Goal: Task Accomplishment & Management: Complete application form

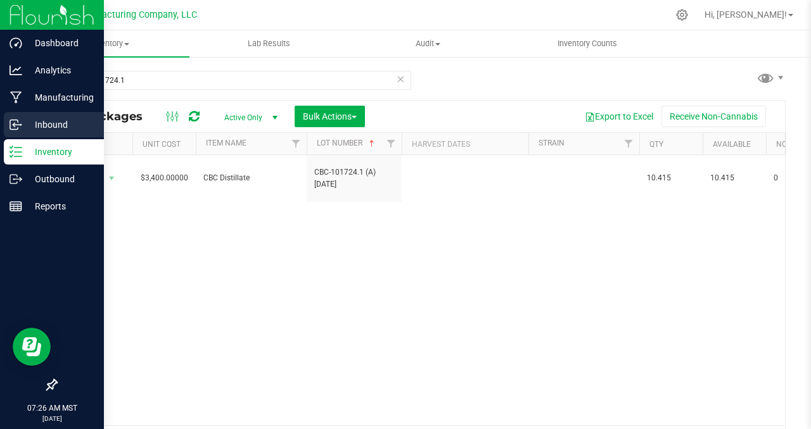
click at [54, 127] on p "Inbound" at bounding box center [60, 124] width 76 height 15
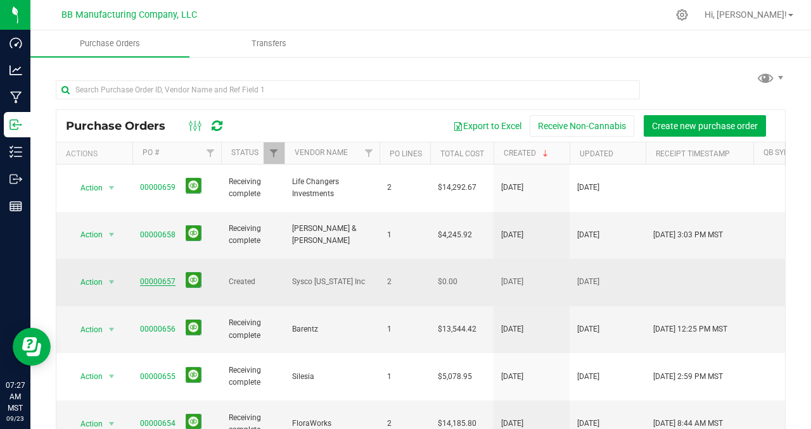
click at [163, 277] on link "00000657" at bounding box center [157, 281] width 35 height 9
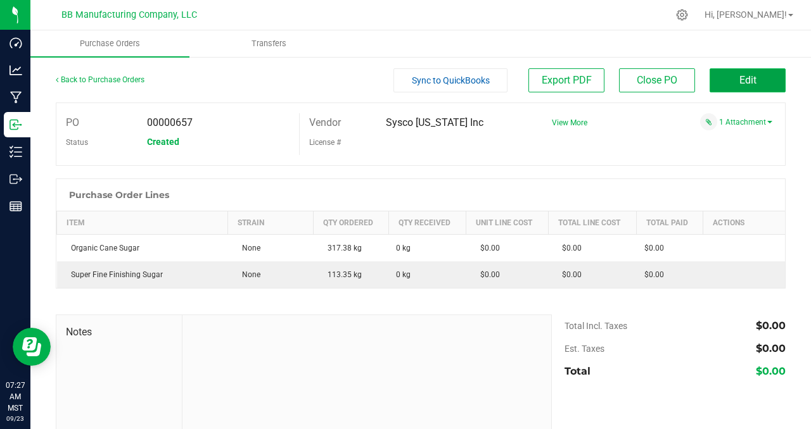
click at [739, 79] on span "Edit" at bounding box center [747, 80] width 17 height 12
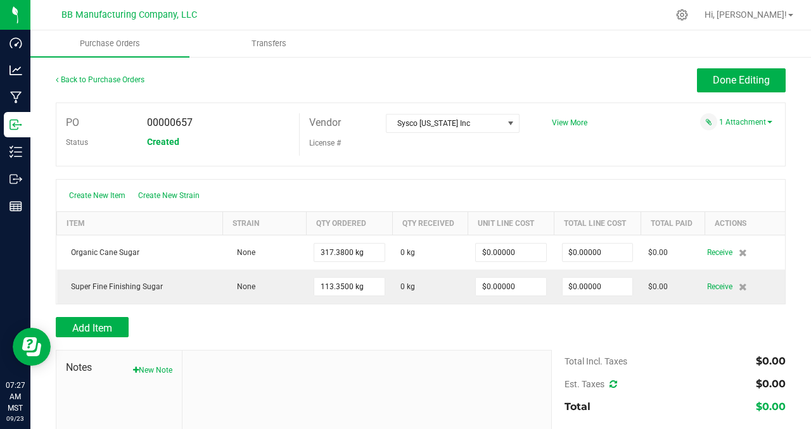
click at [274, 381] on div at bounding box center [366, 436] width 369 height 170
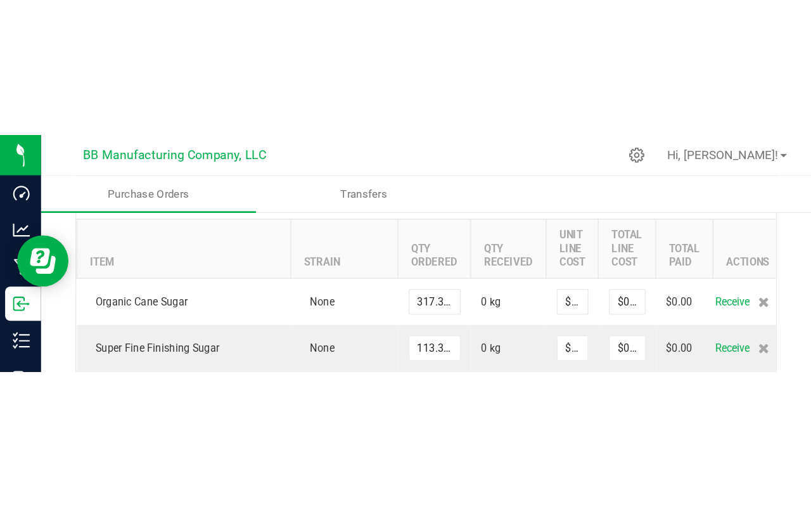
scroll to position [149, 0]
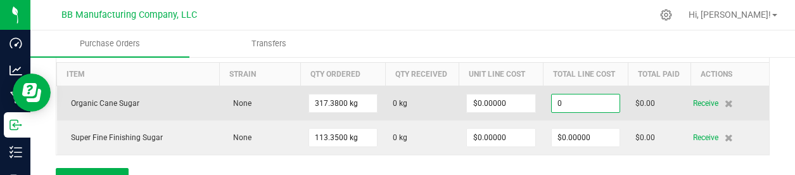
click at [585, 100] on input "0" at bounding box center [586, 103] width 68 height 18
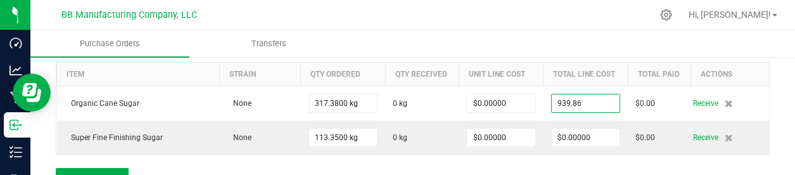
type input "$939.86000"
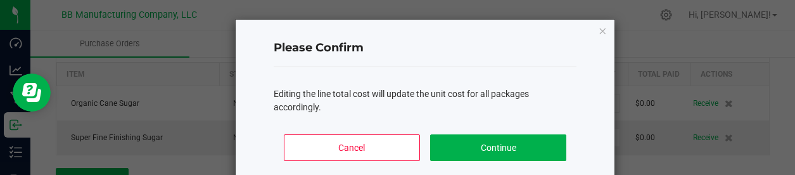
click at [667, 43] on body "Dashboard Analytics Manufacturing Inbound Inventory Outbound Reports 07:28 AM M…" at bounding box center [397, 87] width 795 height 175
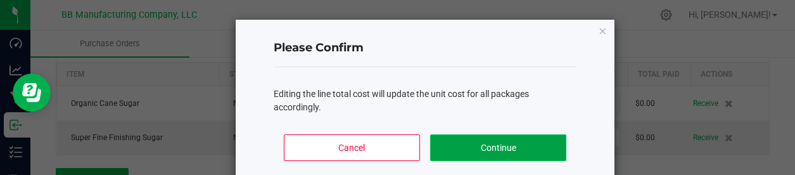
click at [476, 146] on button "Continue" at bounding box center [498, 147] width 136 height 27
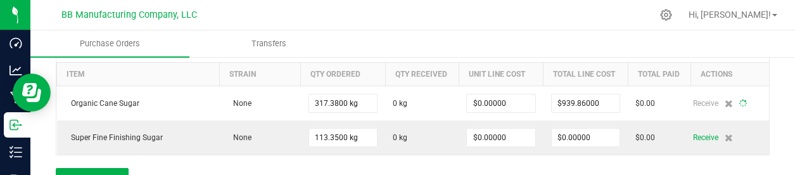
type input "317"
type input "$2.96131"
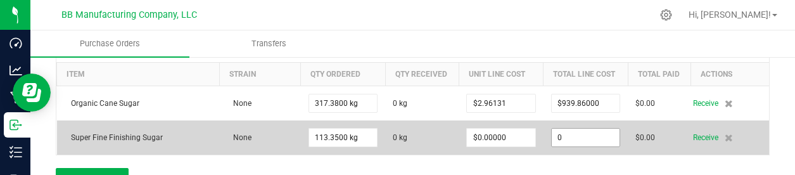
click at [595, 137] on input "0" at bounding box center [586, 138] width 68 height 18
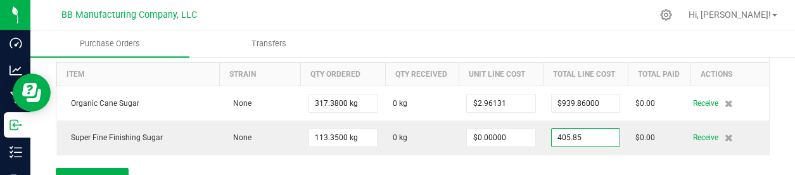
type input "$405.85000"
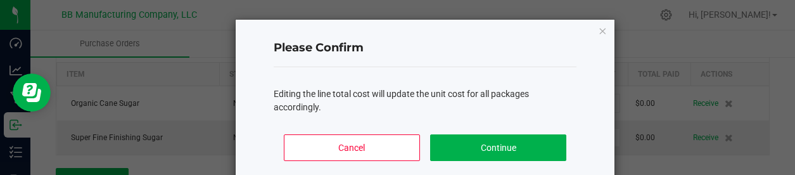
click at [774, 108] on body "Dashboard Analytics Manufacturing Inbound Inventory Outbound Reports 07:29 AM M…" at bounding box center [397, 87] width 795 height 175
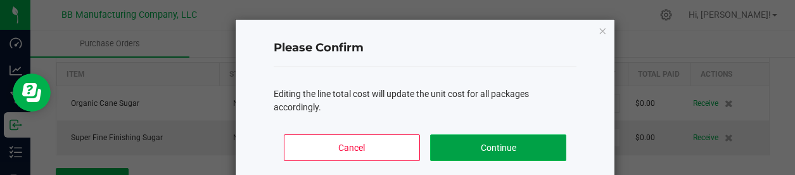
click at [499, 138] on button "Continue" at bounding box center [498, 147] width 136 height 27
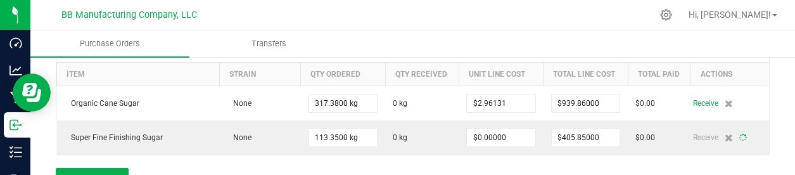
type input "113"
type input "$3.58050"
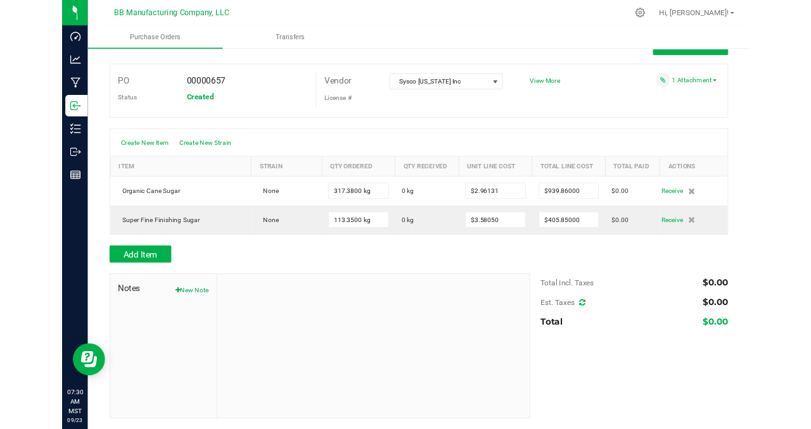
scroll to position [27, 0]
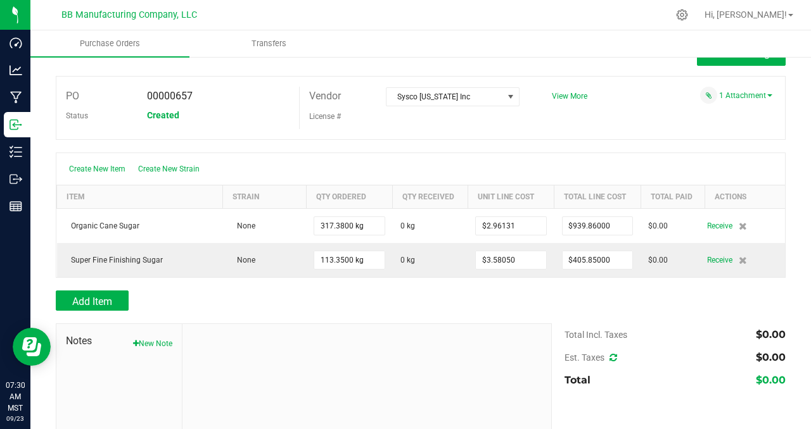
click at [645, 122] on div "PO 00000657 Status Created Vendor Sysco [US_STATE] Inc License # View More" at bounding box center [420, 108] width 729 height 64
click at [341, 361] on div at bounding box center [366, 409] width 369 height 170
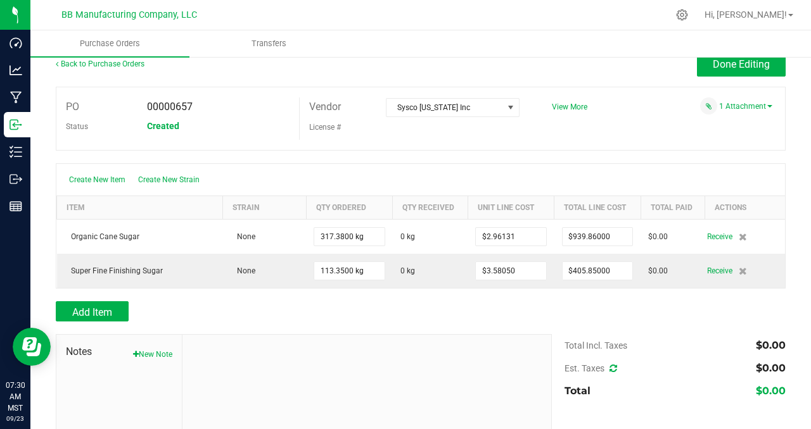
scroll to position [0, 0]
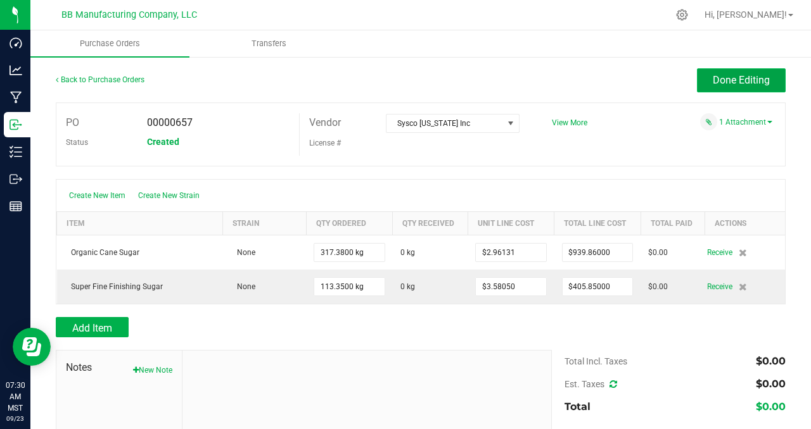
click at [750, 76] on span "Done Editing" at bounding box center [740, 80] width 57 height 12
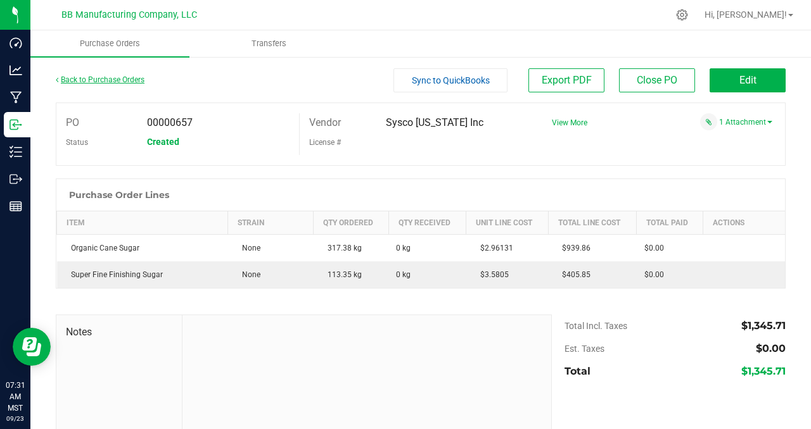
click at [111, 79] on link "Back to Purchase Orders" at bounding box center [100, 79] width 89 height 9
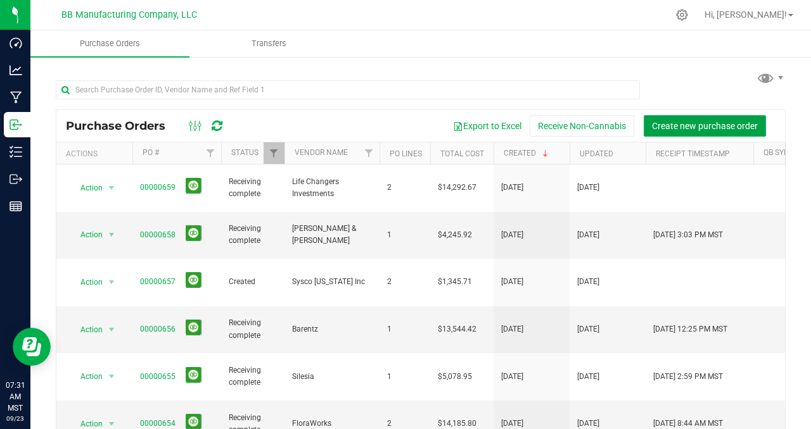
click at [692, 122] on span "Create new purchase order" at bounding box center [705, 126] width 106 height 10
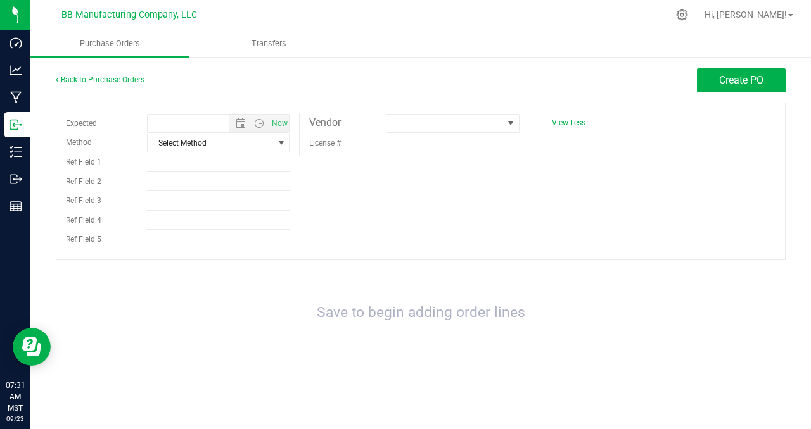
type input "[DATE] 7:31 AM"
click at [282, 143] on span "select" at bounding box center [281, 143] width 10 height 10
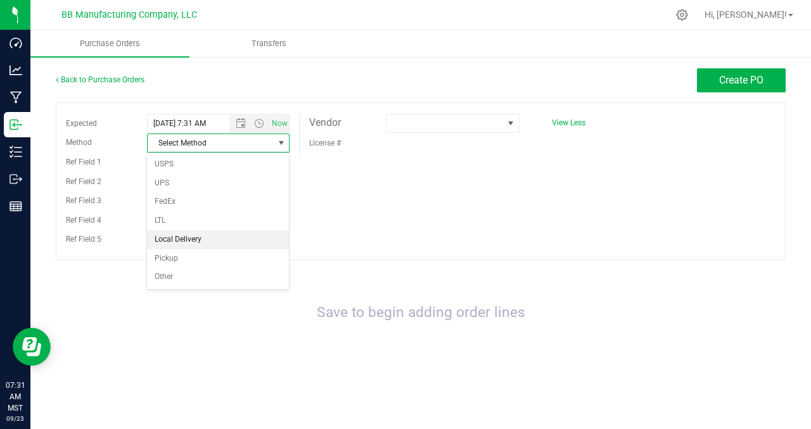
click at [186, 237] on li "Local Delivery" at bounding box center [218, 239] width 142 height 19
click at [281, 144] on span "select" at bounding box center [281, 143] width 10 height 10
click at [203, 220] on li "LTL" at bounding box center [218, 220] width 142 height 19
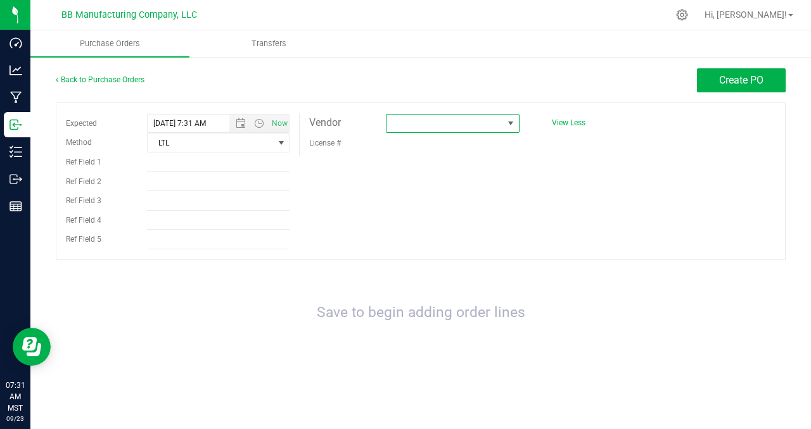
click at [512, 123] on span at bounding box center [510, 123] width 10 height 10
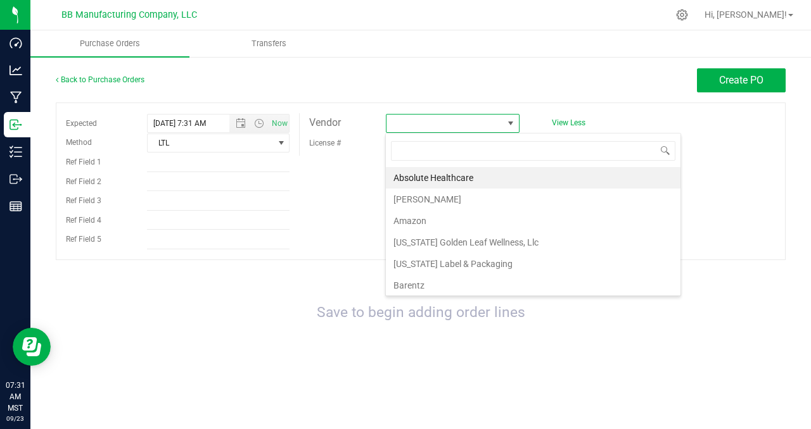
scroll to position [19, 134]
click at [425, 153] on input at bounding box center [533, 151] width 284 height 20
type input "sys"
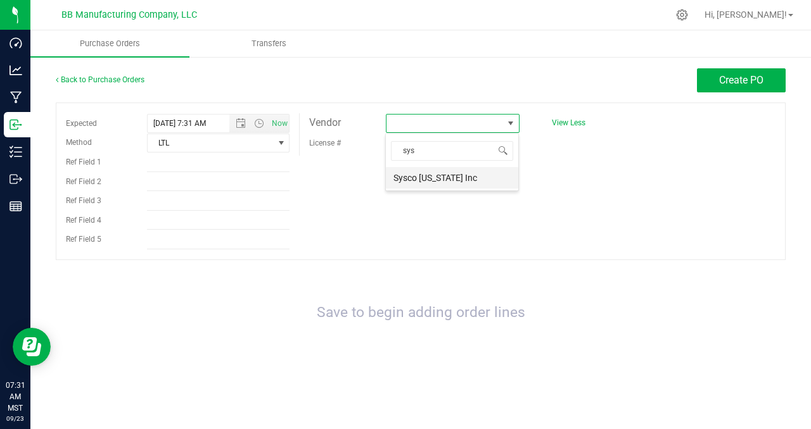
click at [443, 179] on li "Sysco [US_STATE] Inc" at bounding box center [452, 178] width 132 height 22
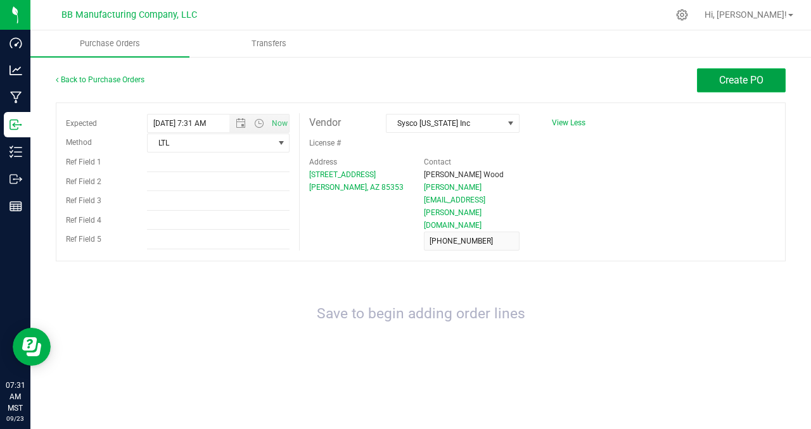
click at [736, 82] on span "Create PO" at bounding box center [741, 80] width 44 height 12
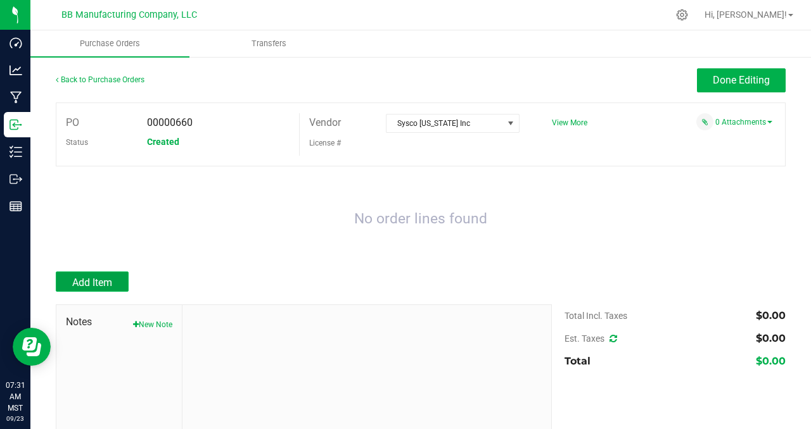
click at [95, 281] on span "Add Item" at bounding box center [92, 283] width 40 height 12
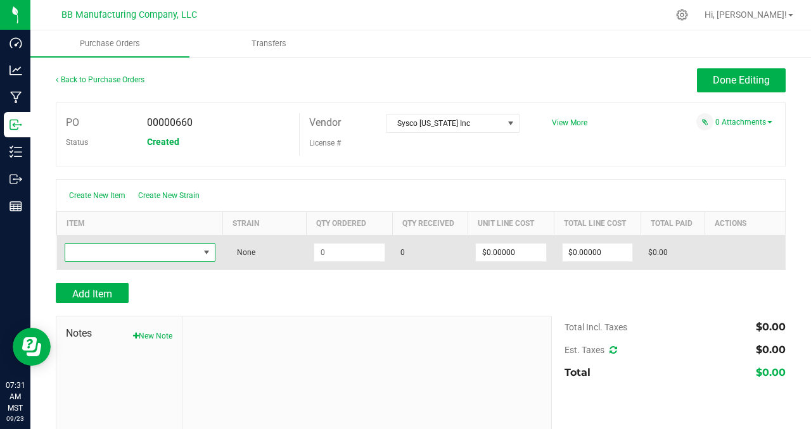
click at [207, 251] on span "NO DATA FOUND" at bounding box center [206, 253] width 10 height 10
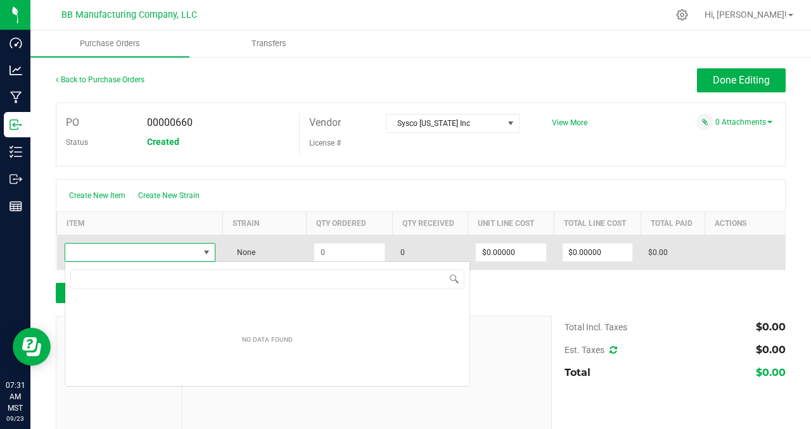
scroll to position [19, 147]
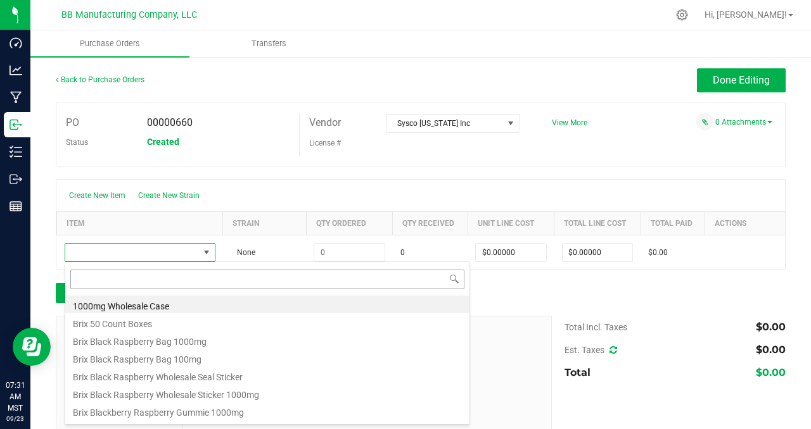
click at [99, 279] on input at bounding box center [267, 280] width 394 height 20
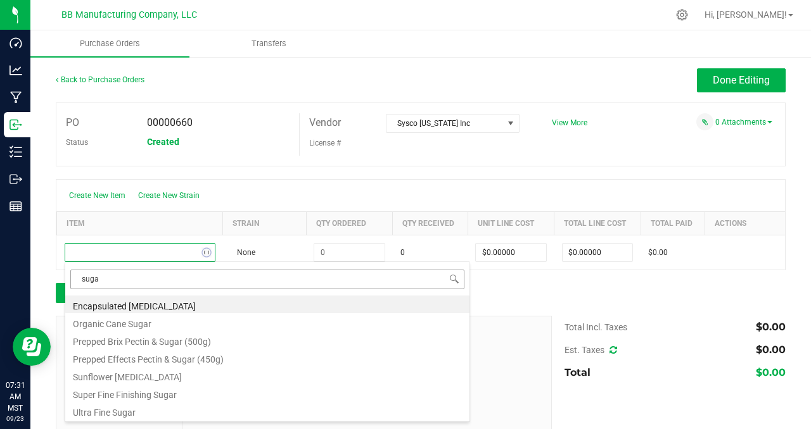
type input "sugar"
click at [119, 305] on li "Organic Cane Sugar" at bounding box center [267, 305] width 404 height 18
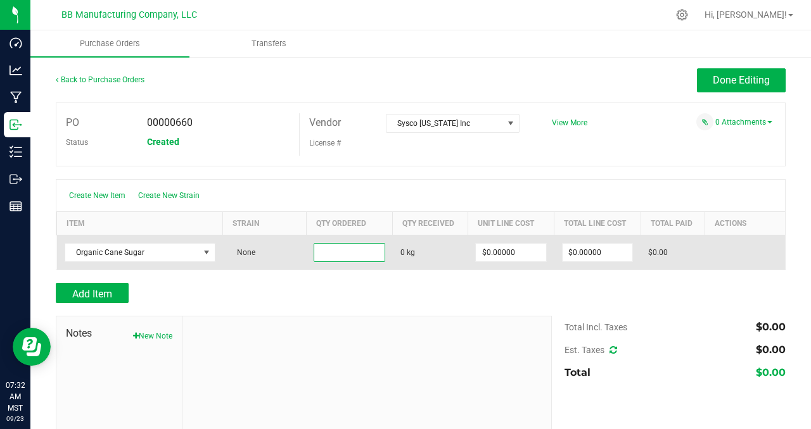
click at [354, 251] on input at bounding box center [349, 253] width 70 height 18
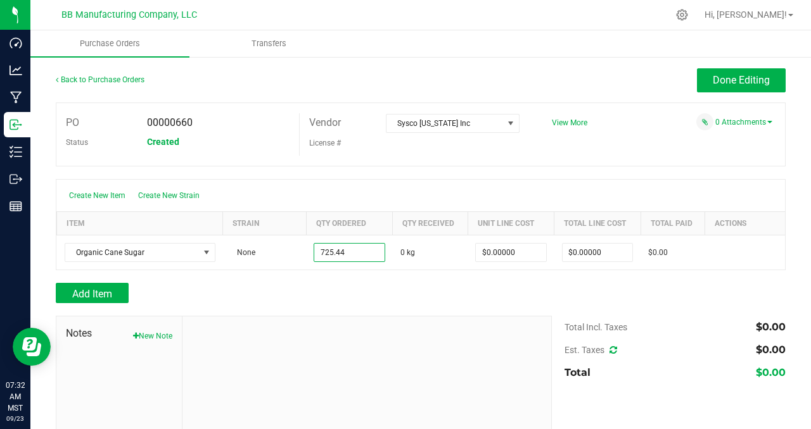
type input "725.4400 kg"
click at [624, 156] on div "PO 00000660 Status Created Vendor Sysco [US_STATE] Inc License # View More" at bounding box center [420, 135] width 729 height 64
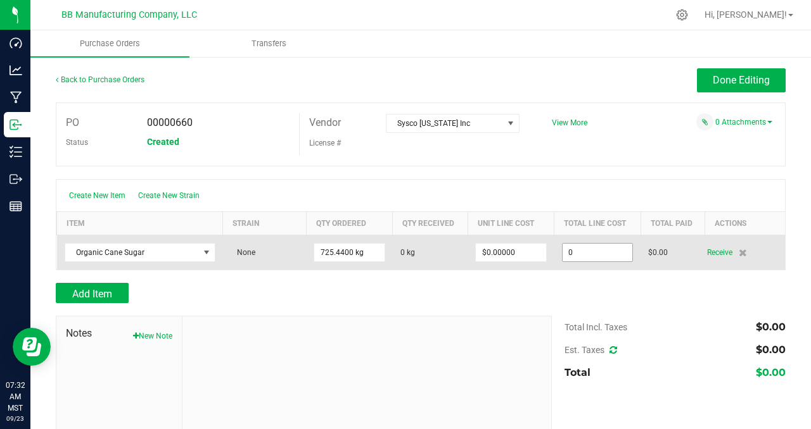
click at [603, 251] on input "0" at bounding box center [597, 253] width 70 height 18
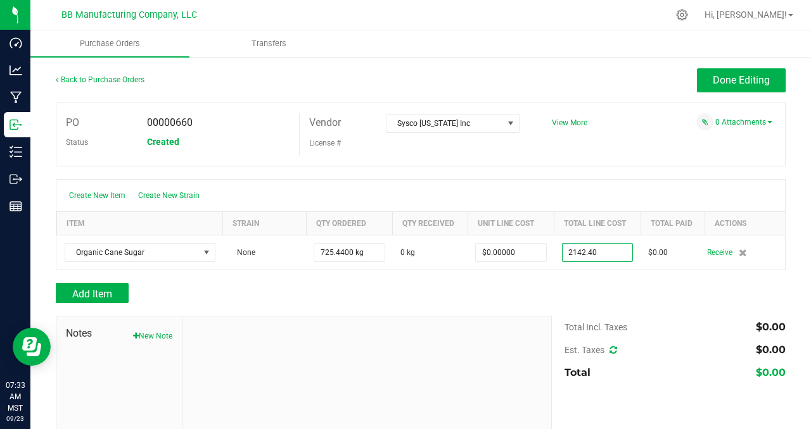
type input "$2,142.40000"
type input "725"
type input "$2.95324"
click at [652, 277] on div at bounding box center [420, 276] width 729 height 13
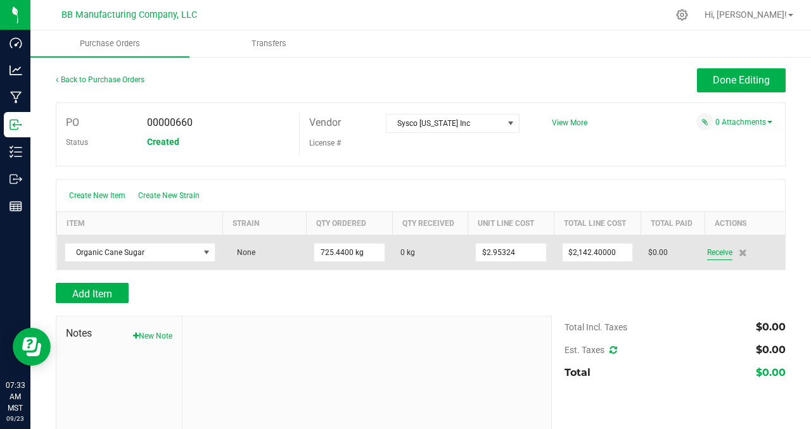
click at [708, 252] on span "Receive" at bounding box center [719, 252] width 25 height 15
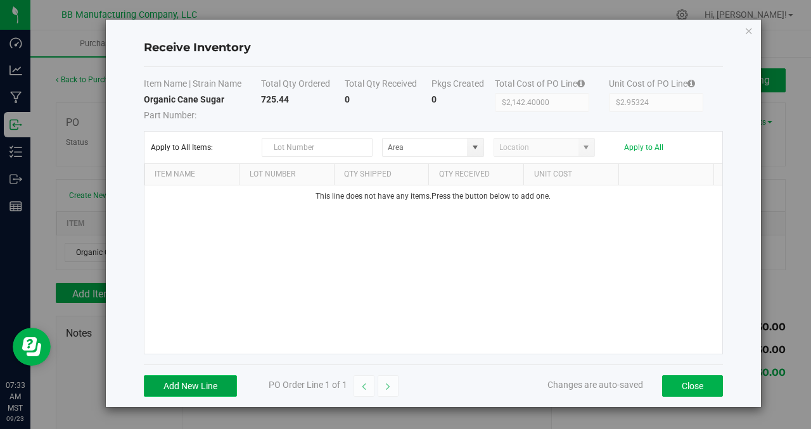
click at [180, 381] on button "Add New Line" at bounding box center [190, 386] width 93 height 22
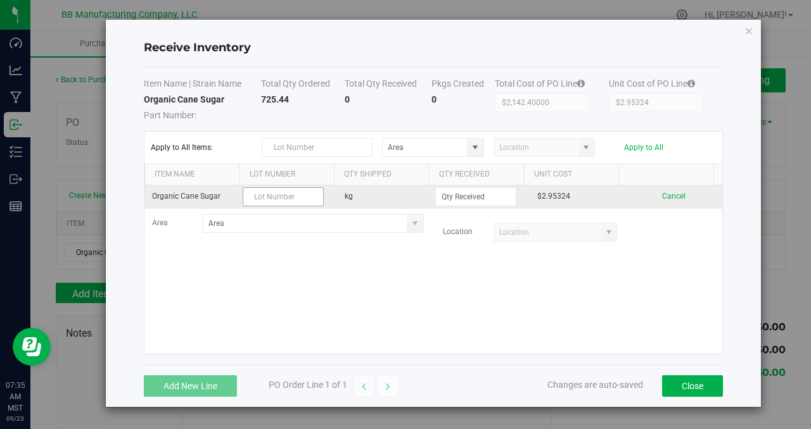
click at [292, 200] on input "text" at bounding box center [283, 196] width 81 height 19
type input "65134A10 [DATE]"
click at [476, 200] on input at bounding box center [476, 197] width 80 height 18
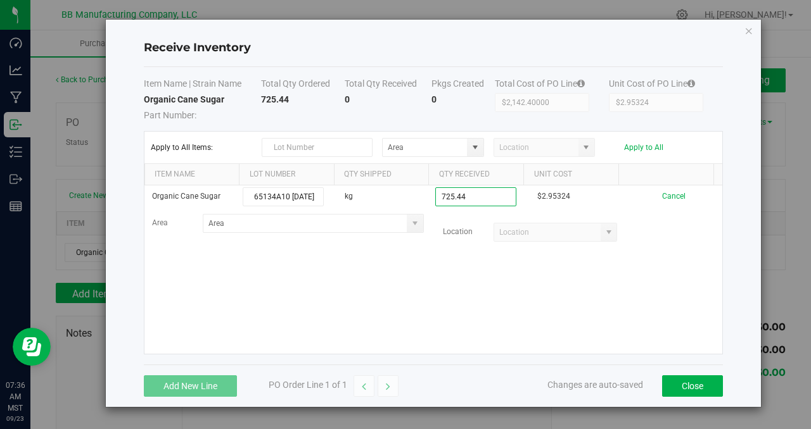
type input "725.4400 kg"
click at [653, 270] on kendo-grid-list "Organic Cane Sugar 65134A10 [DATE] kg 725.4400 kg $2.95324 Cancel Area Location" at bounding box center [432, 270] width 577 height 168
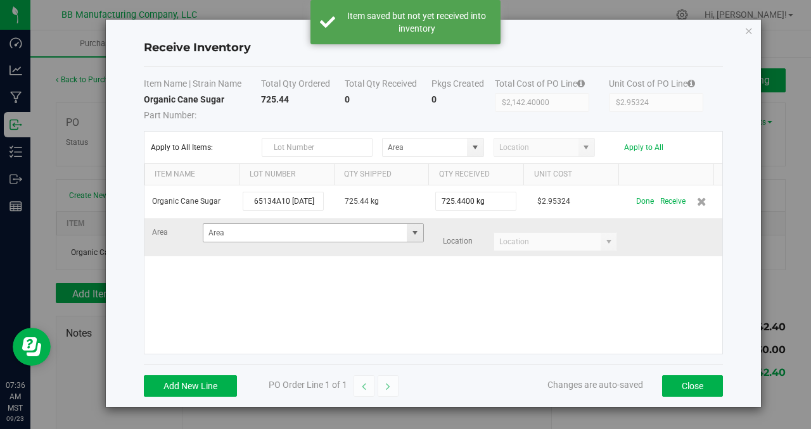
click at [410, 234] on span at bounding box center [415, 233] width 10 height 10
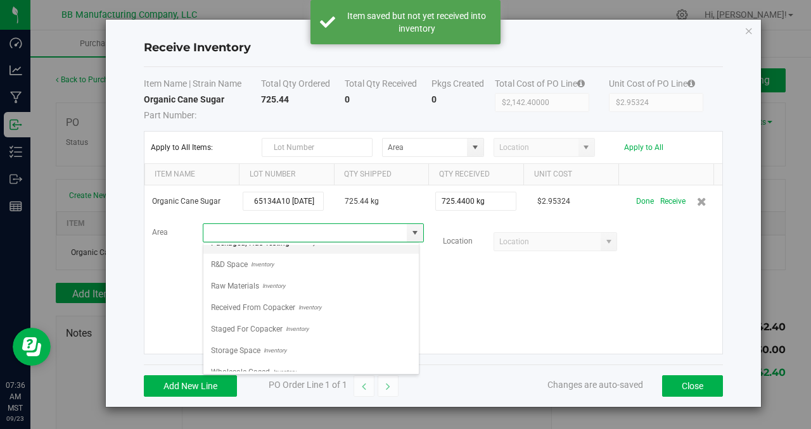
scroll to position [344, 0]
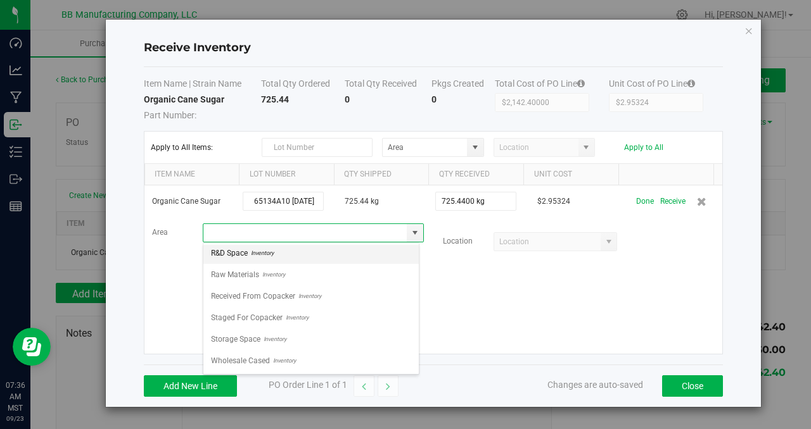
click at [258, 251] on span "Inventory" at bounding box center [261, 253] width 26 height 19
type input "R&D Space"
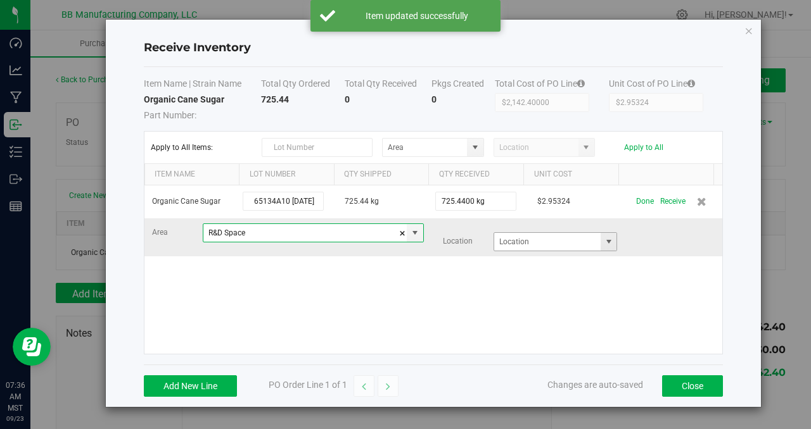
click at [603, 243] on span at bounding box center [608, 242] width 10 height 10
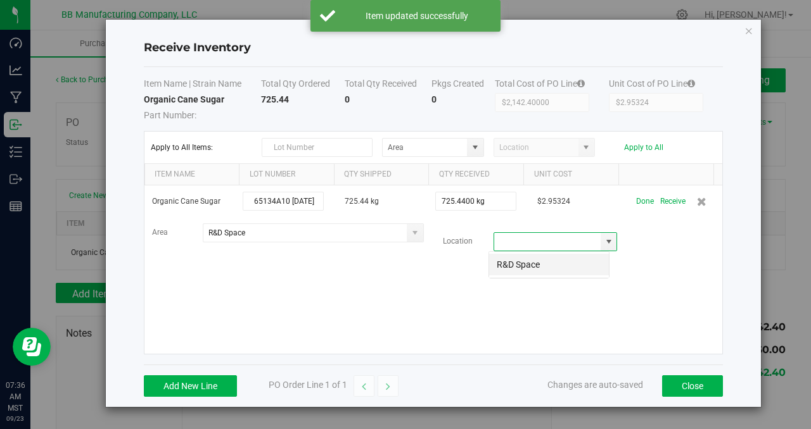
scroll to position [19, 121]
click at [533, 270] on li "R&D Space" at bounding box center [549, 265] width 120 height 22
type input "R&D Space"
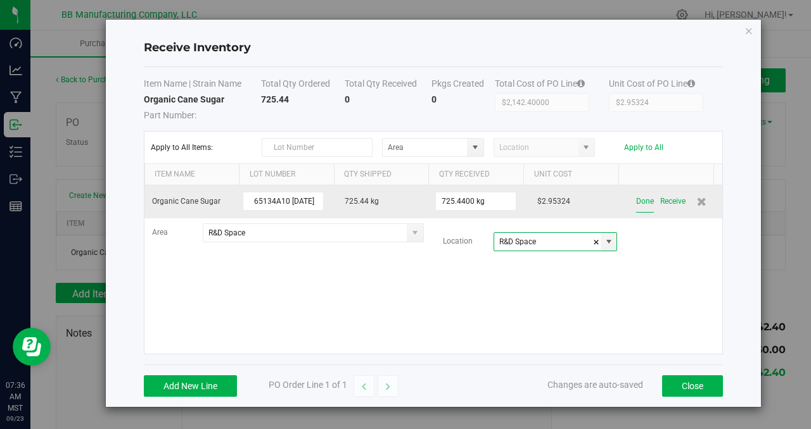
click at [636, 203] on button "Done" at bounding box center [645, 202] width 18 height 22
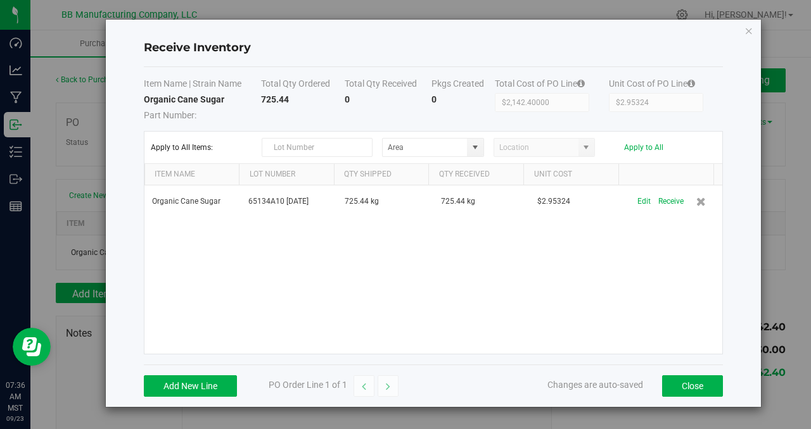
click at [457, 272] on div "Organic Cane Sugar 65134A10 [DATE] 725.44 kg 725.44 kg $2.95324 Edit Receive" at bounding box center [432, 270] width 577 height 168
click at [684, 386] on button "Close" at bounding box center [692, 386] width 61 height 22
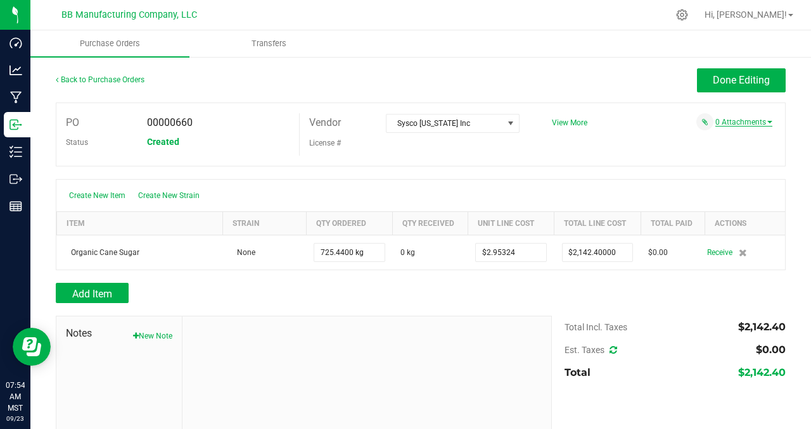
click at [727, 122] on link "0 Attachments" at bounding box center [743, 122] width 57 height 9
click at [726, 140] on button "Attach new document" at bounding box center [730, 139] width 83 height 11
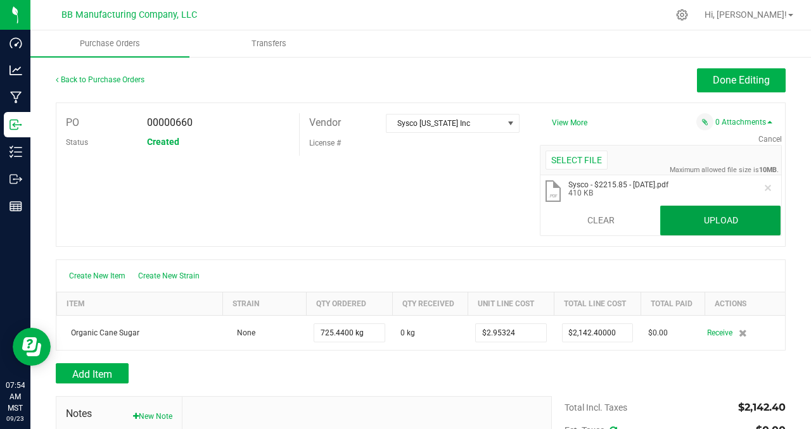
click at [750, 214] on button "Upload" at bounding box center [720, 221] width 120 height 30
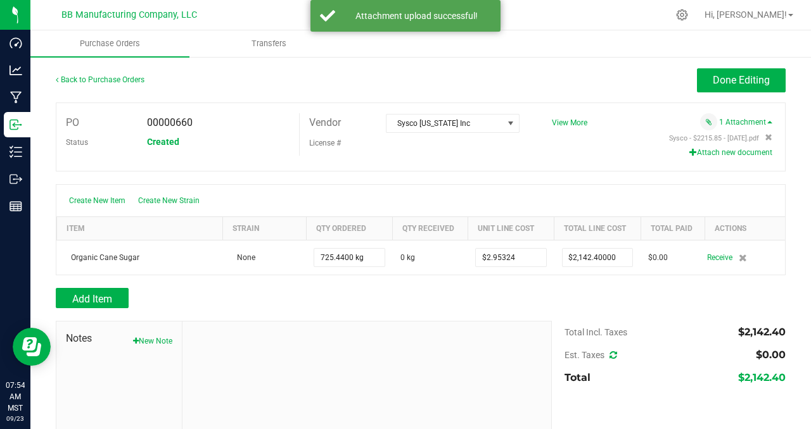
click at [440, 155] on div "Vendor Sysco [US_STATE] Inc License #" at bounding box center [420, 134] width 243 height 42
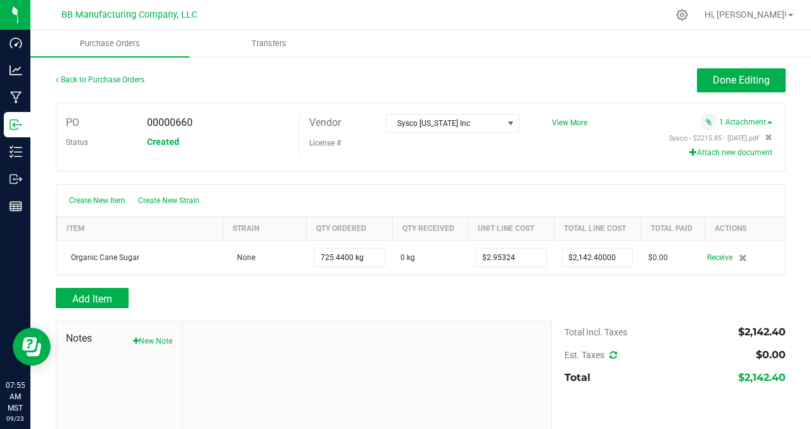
click at [440, 155] on div "Vendor Sysco [US_STATE] Inc License #" at bounding box center [420, 134] width 243 height 42
click at [118, 79] on link "Back to Purchase Orders" at bounding box center [100, 79] width 89 height 9
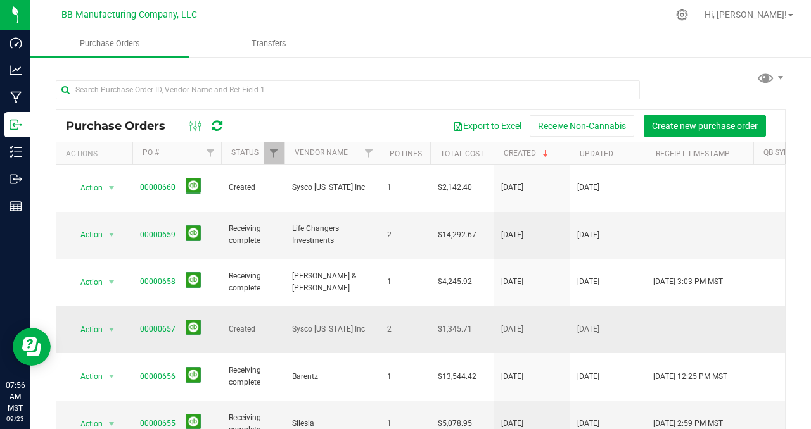
click at [160, 325] on link "00000657" at bounding box center [157, 329] width 35 height 9
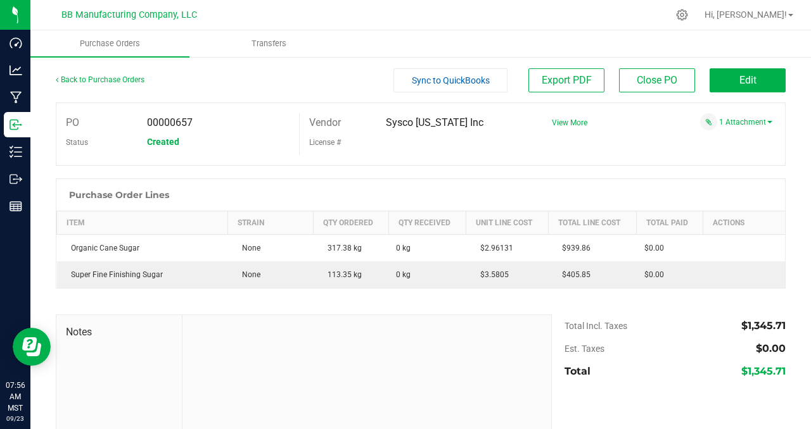
click at [636, 156] on div "PO 00000657 Status Created Vendor Sysco [US_STATE] Inc License # View More" at bounding box center [420, 134] width 729 height 63
click at [723, 84] on button "Edit" at bounding box center [747, 80] width 76 height 24
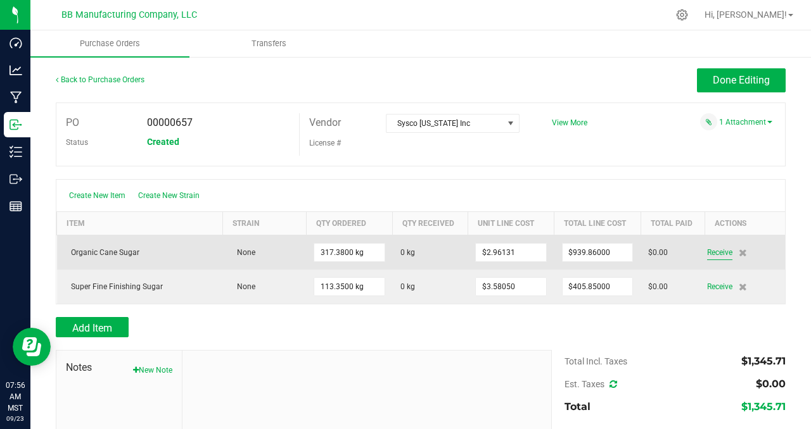
click at [707, 253] on span "Receive" at bounding box center [719, 252] width 25 height 15
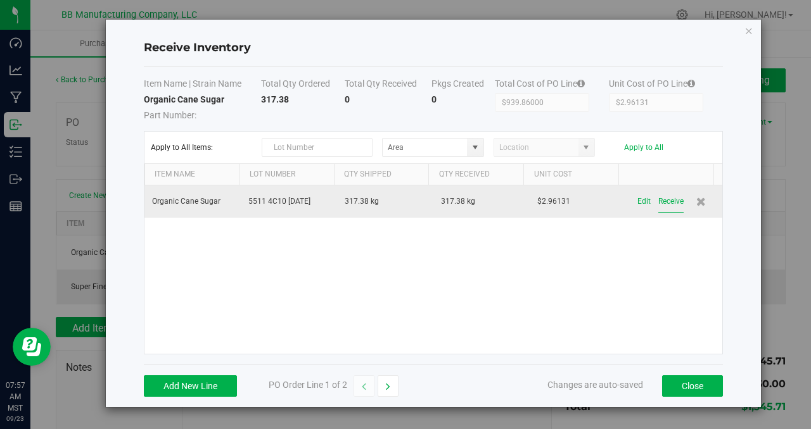
click at [662, 201] on button "Receive" at bounding box center [670, 202] width 25 height 22
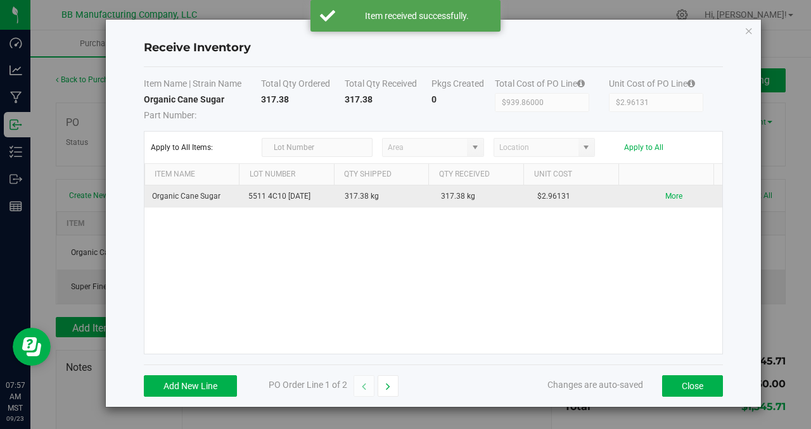
drag, startPoint x: 634, startPoint y: 268, endPoint x: 664, endPoint y: 345, distance: 82.8
click at [634, 268] on div "Organic Cane Sugar 5511 4C10 [DATE] 317.38 kg 317.38 kg $2.96131 More" at bounding box center [432, 270] width 577 height 168
click at [682, 387] on button "Close" at bounding box center [692, 386] width 61 height 22
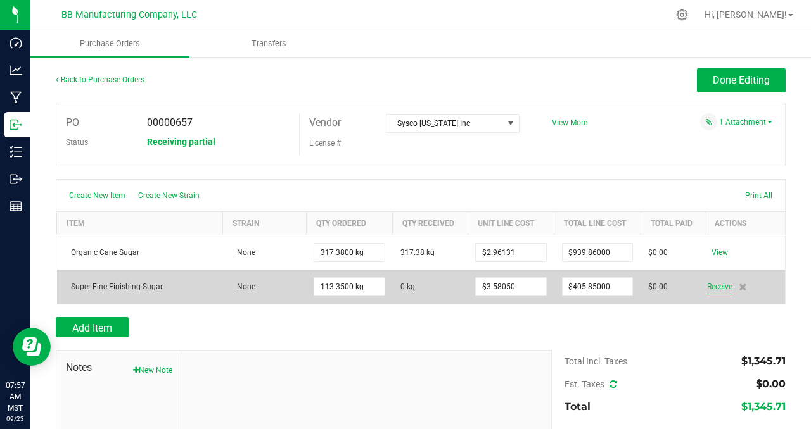
click at [708, 286] on span "Receive" at bounding box center [719, 286] width 25 height 15
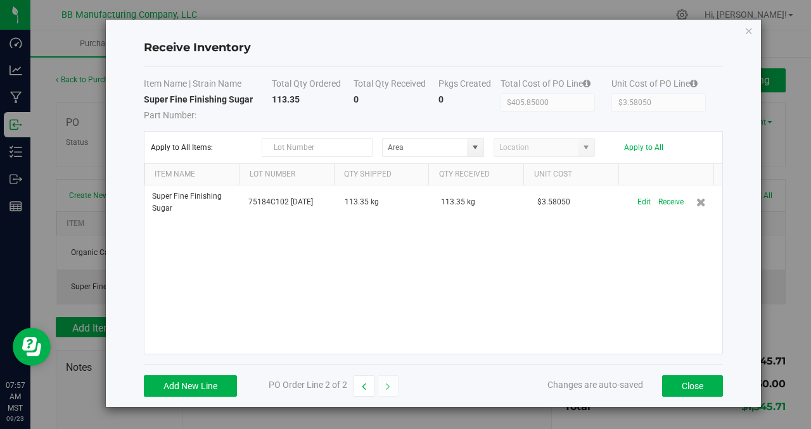
click at [519, 250] on div "Super Fine Finishing Sugar 75184C102 [DATE] 113.35 kg 113.35 kg $3.58050 Edit R…" at bounding box center [432, 270] width 577 height 168
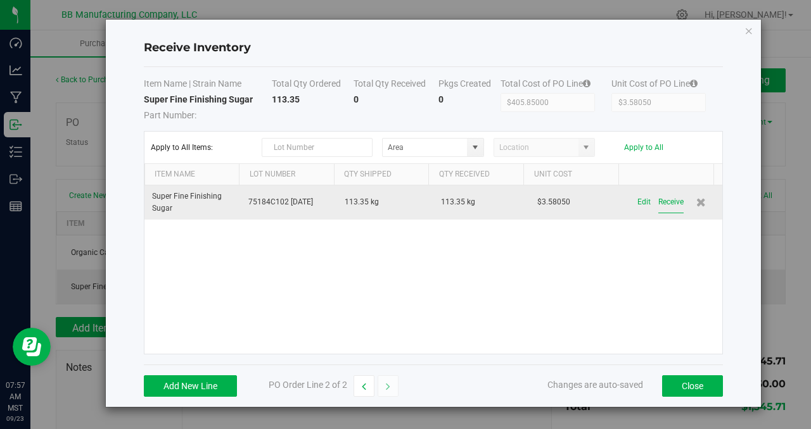
click at [658, 201] on button "Receive" at bounding box center [670, 202] width 25 height 22
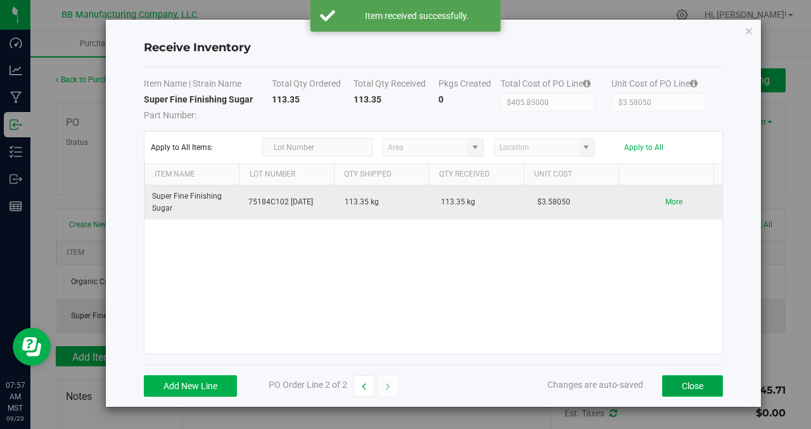
click at [683, 381] on button "Close" at bounding box center [692, 386] width 61 height 22
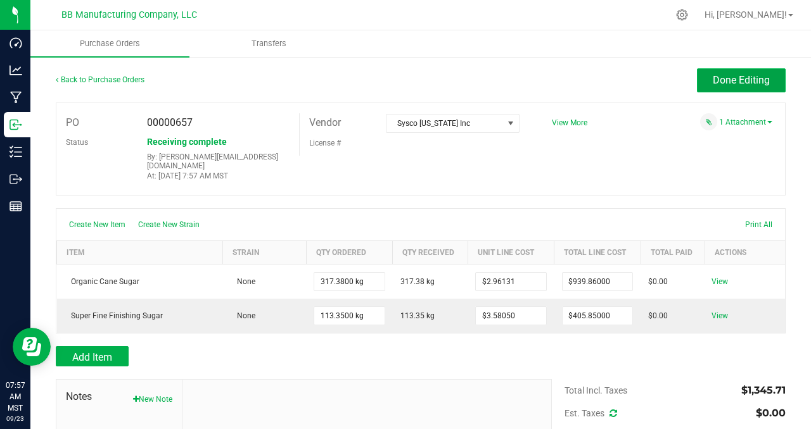
click at [725, 81] on span "Done Editing" at bounding box center [740, 80] width 57 height 12
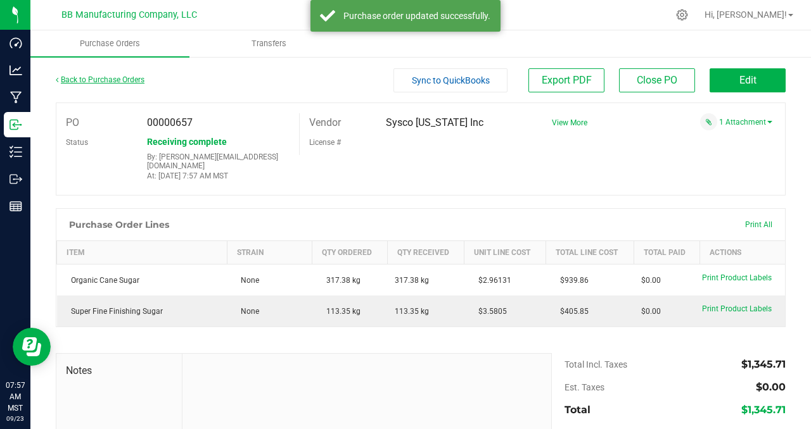
click at [83, 81] on link "Back to Purchase Orders" at bounding box center [100, 79] width 89 height 9
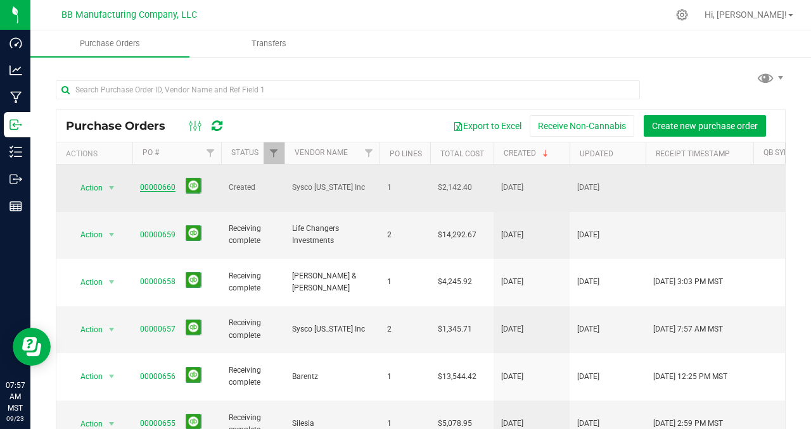
click at [161, 183] on link "00000660" at bounding box center [157, 187] width 35 height 9
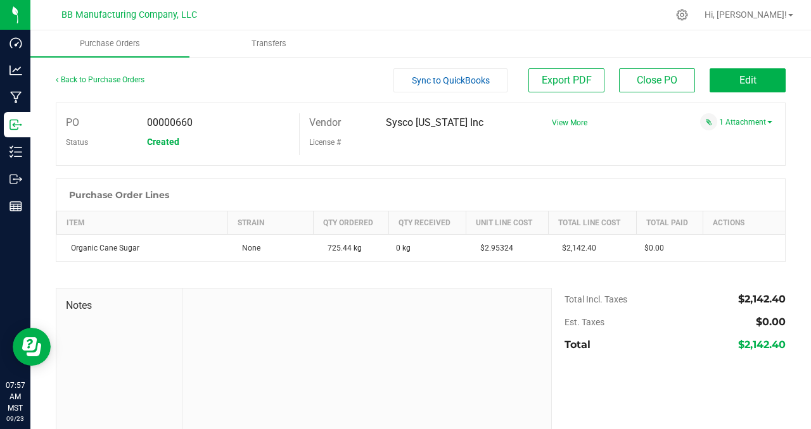
click at [432, 154] on div "Vendor Sysco [US_STATE] Inc License #" at bounding box center [420, 134] width 243 height 42
click at [720, 80] on button "Edit" at bounding box center [747, 80] width 76 height 24
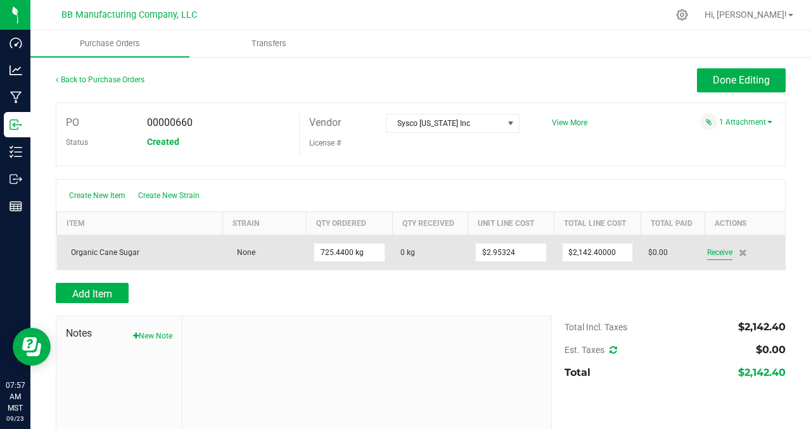
click at [717, 252] on span "Receive" at bounding box center [719, 252] width 25 height 15
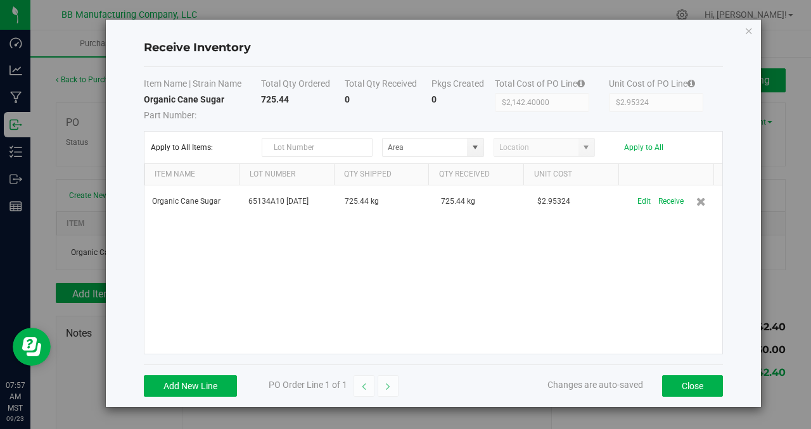
click at [630, 218] on div "Organic Cane Sugar 65134A10 [DATE] 725.44 kg 725.44 kg $2.95324 Edit Receive" at bounding box center [432, 270] width 577 height 168
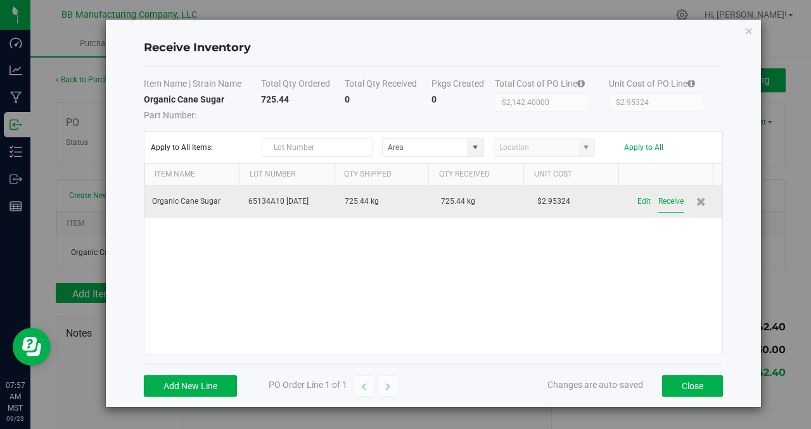
click at [658, 200] on button "Receive" at bounding box center [670, 202] width 25 height 22
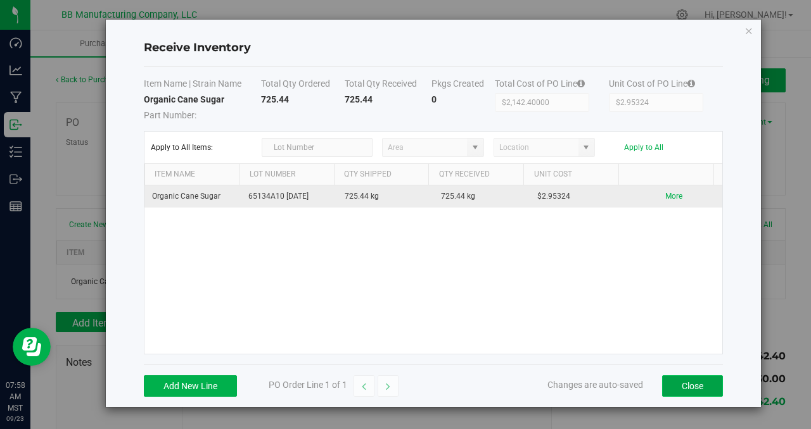
click at [684, 384] on button "Close" at bounding box center [692, 386] width 61 height 22
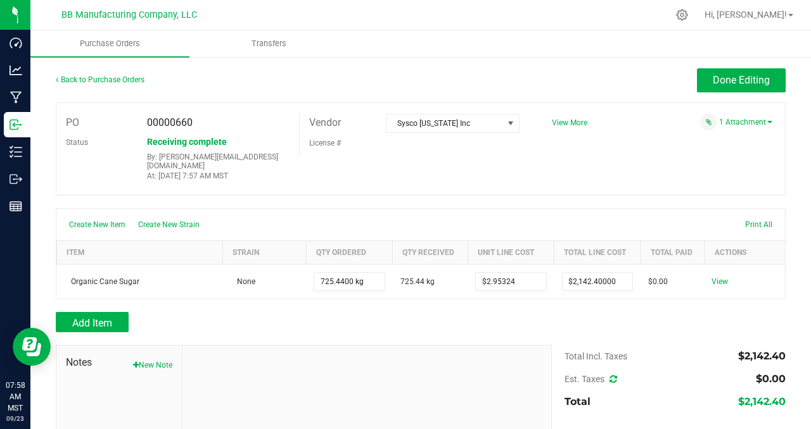
click at [533, 164] on div "PO 00000660 Status Receiving complete By: [PERSON_NAME][EMAIL_ADDRESS][DOMAIN_N…" at bounding box center [420, 149] width 729 height 93
click at [718, 85] on span "Done Editing" at bounding box center [740, 80] width 57 height 12
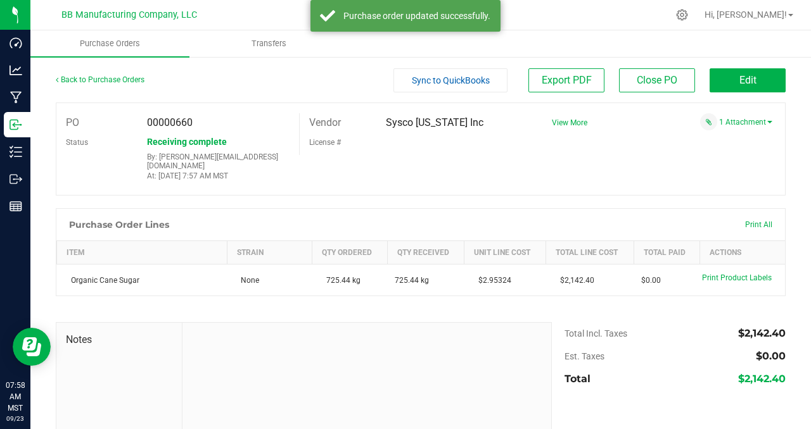
click at [600, 157] on div "PO 00000660 Status Receiving complete By: [PERSON_NAME][EMAIL_ADDRESS][DOMAIN_N…" at bounding box center [420, 149] width 729 height 93
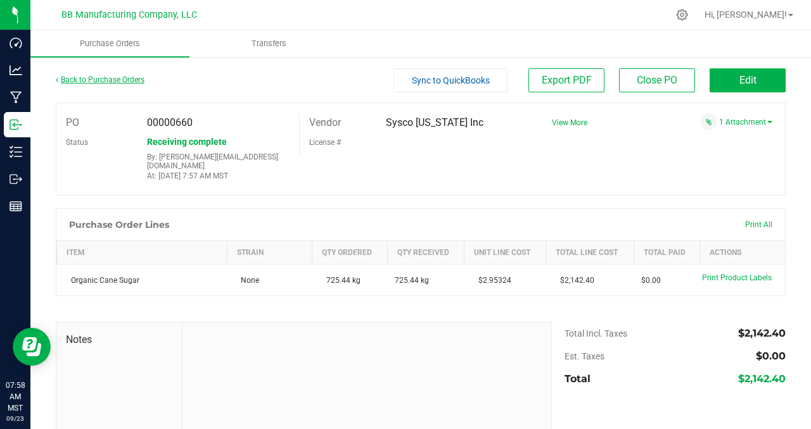
click at [77, 80] on link "Back to Purchase Orders" at bounding box center [100, 79] width 89 height 9
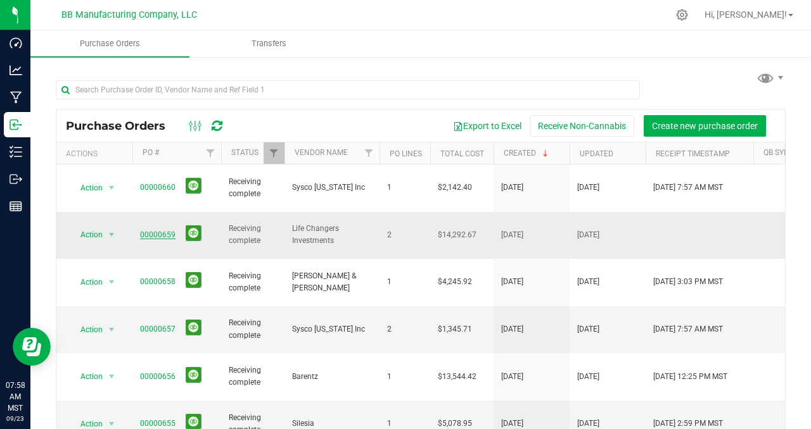
click at [160, 230] on link "00000659" at bounding box center [157, 234] width 35 height 9
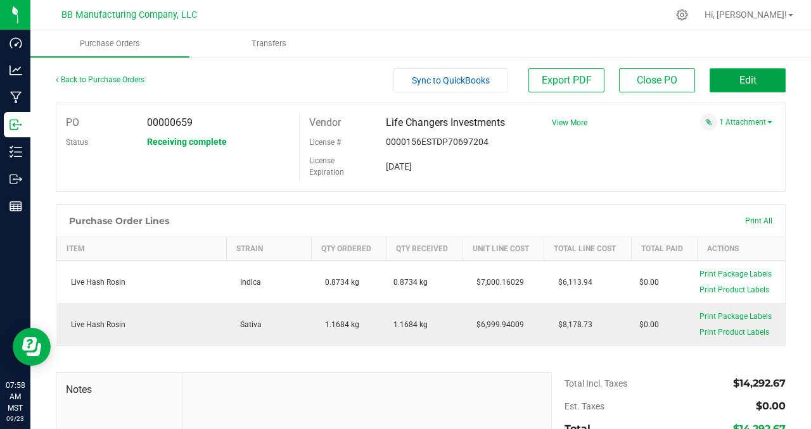
click at [724, 81] on button "Edit" at bounding box center [747, 80] width 76 height 24
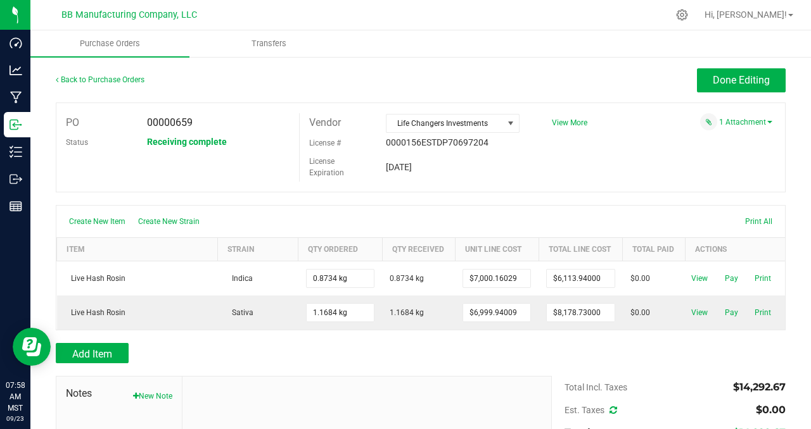
click at [602, 163] on div "PO 00000659 Status Receiving complete Vendor Life Changers Investments License …" at bounding box center [420, 148] width 729 height 90
click at [712, 81] on span "Done Editing" at bounding box center [740, 80] width 57 height 12
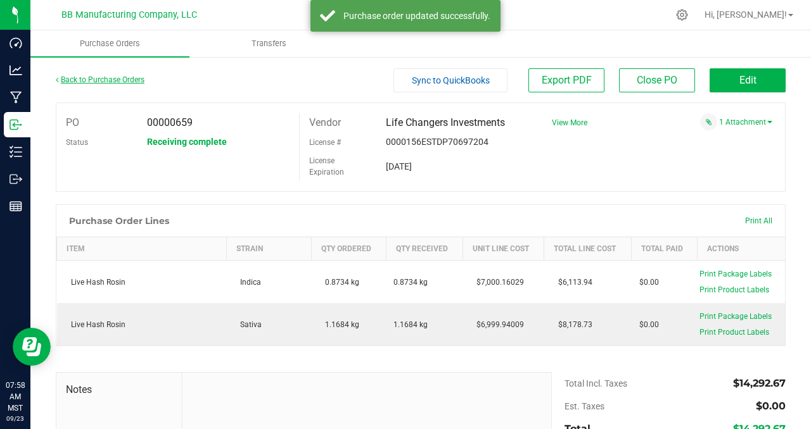
click at [103, 78] on link "Back to Purchase Orders" at bounding box center [100, 79] width 89 height 9
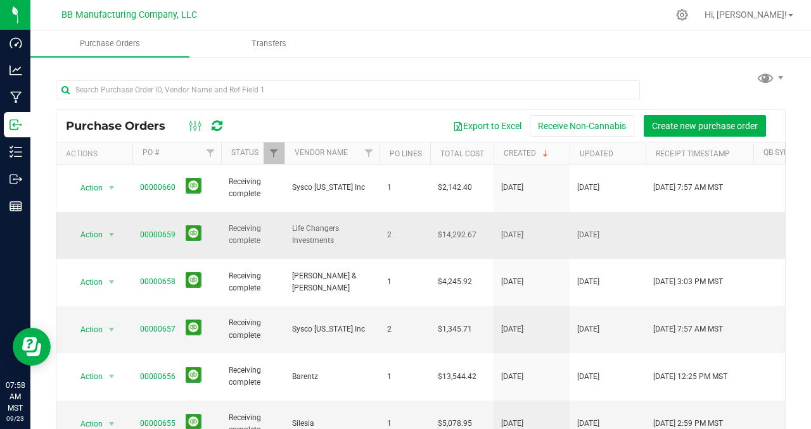
drag, startPoint x: 698, startPoint y: 218, endPoint x: 726, endPoint y: 220, distance: 27.3
click at [698, 218] on td at bounding box center [699, 235] width 108 height 47
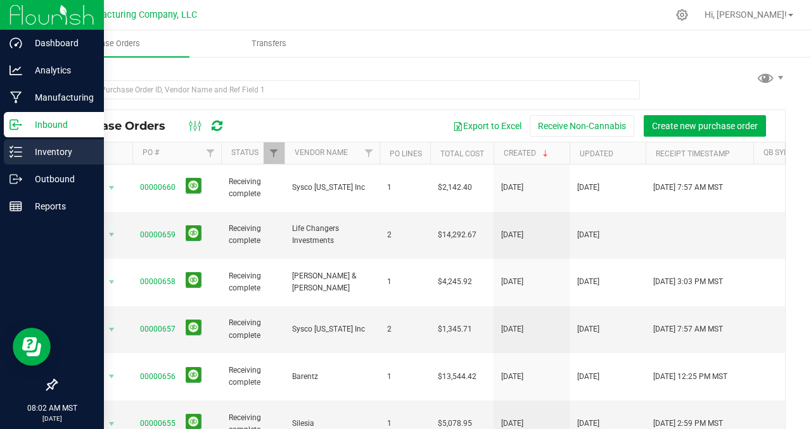
click at [55, 155] on p "Inventory" at bounding box center [60, 151] width 76 height 15
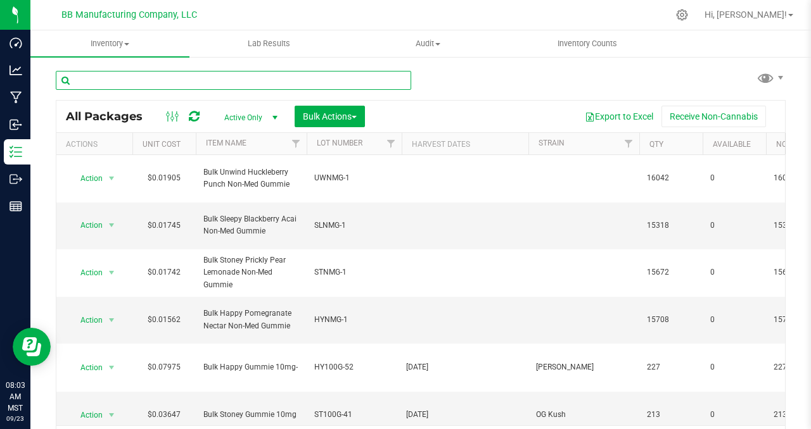
click at [111, 79] on input "text" at bounding box center [233, 80] width 355 height 19
type input "st100g-38"
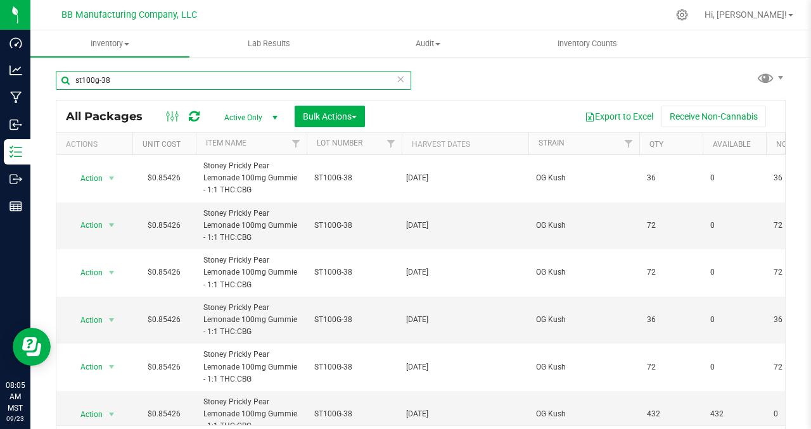
drag, startPoint x: 115, startPoint y: 79, endPoint x: 59, endPoint y: 78, distance: 55.7
click at [59, 78] on input "st100g-38" at bounding box center [233, 80] width 355 height 19
